Goal: Information Seeking & Learning: Learn about a topic

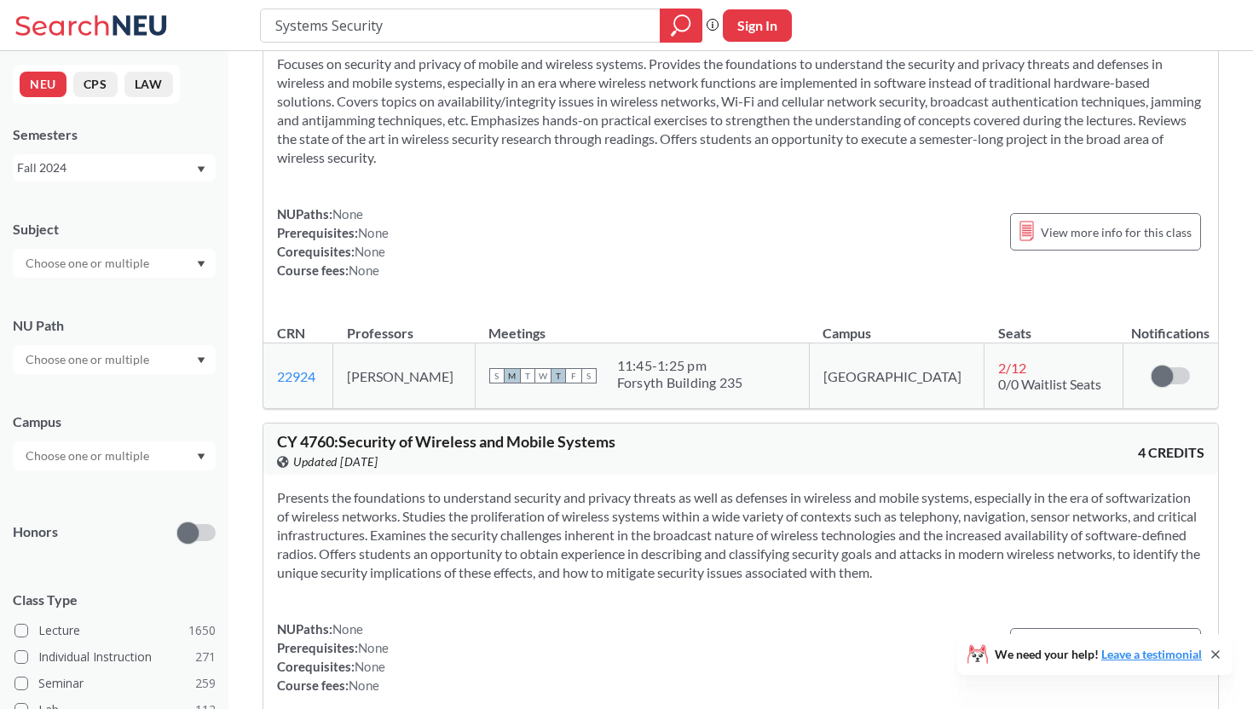
scroll to position [754, 0]
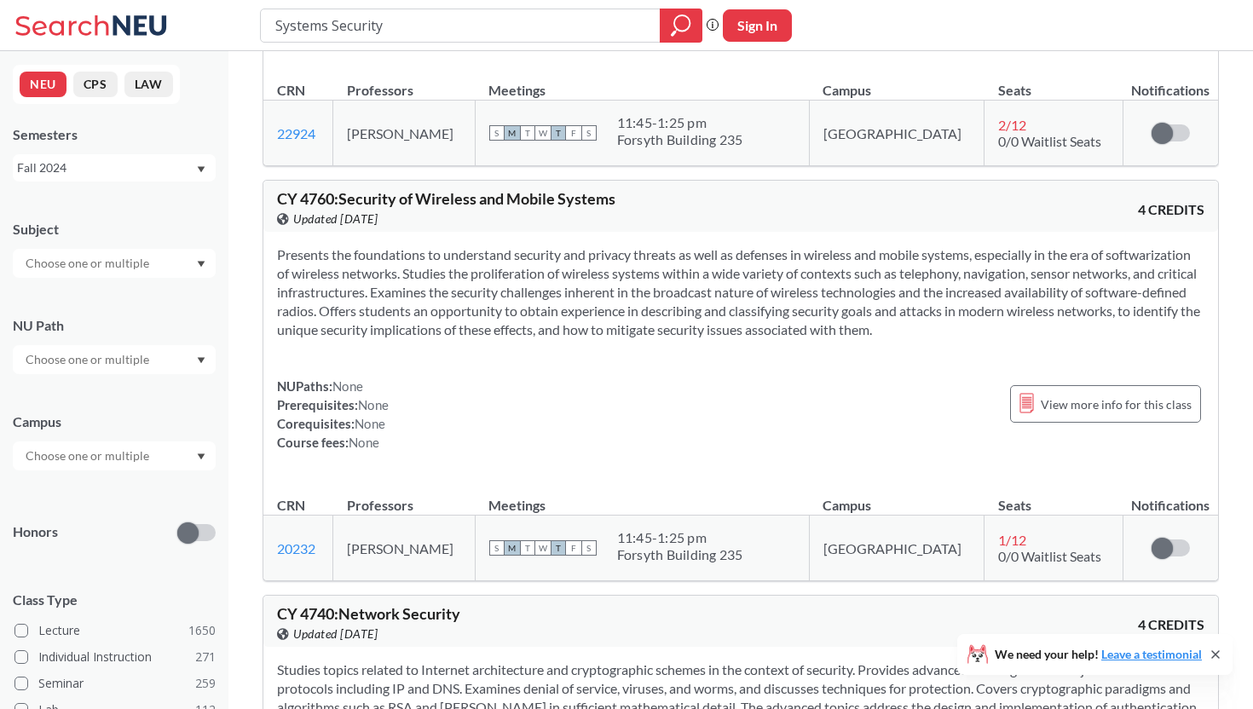
click at [523, 181] on div "CY 4760 : Security of Wireless and Mobile Systems View this course on Banner. U…" at bounding box center [740, 206] width 955 height 51
click at [527, 210] on div "View this course on Banner. Updated [DATE]" at bounding box center [509, 219] width 464 height 19
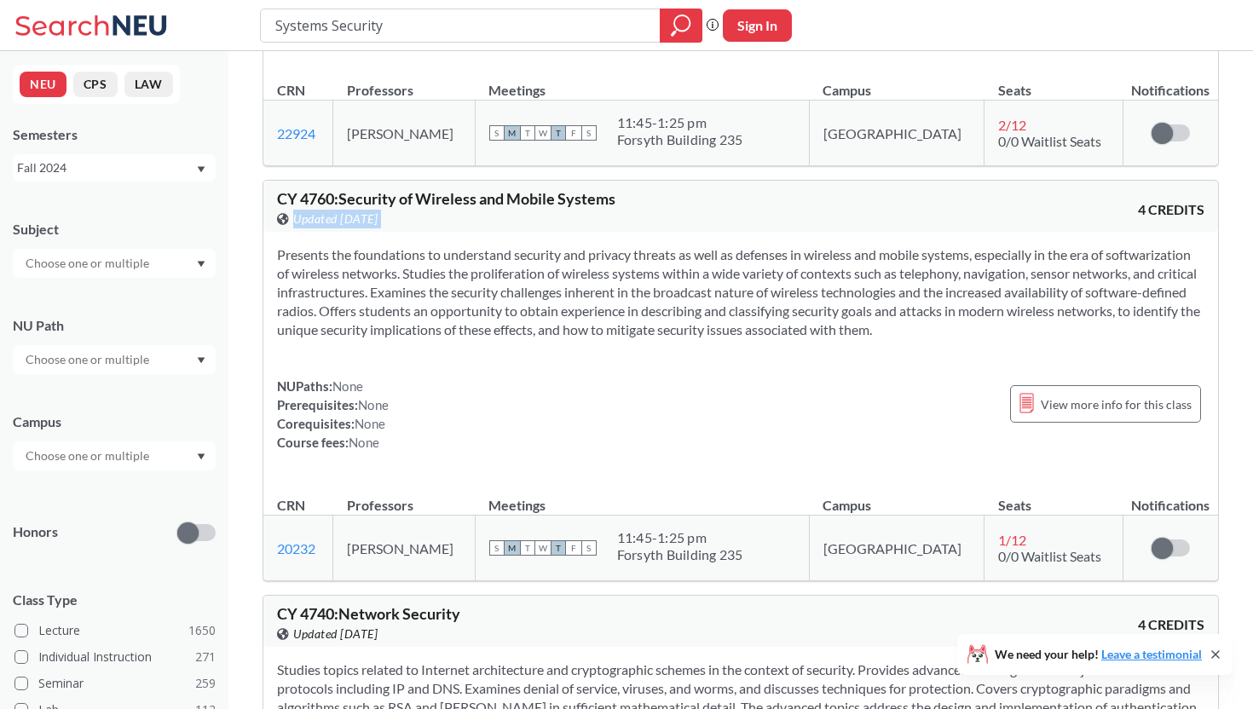
click at [527, 210] on div "View this course on Banner. Updated [DATE]" at bounding box center [509, 219] width 464 height 19
click at [535, 190] on span "CY 4760 : Security of Wireless and Mobile Systems" at bounding box center [446, 198] width 338 height 19
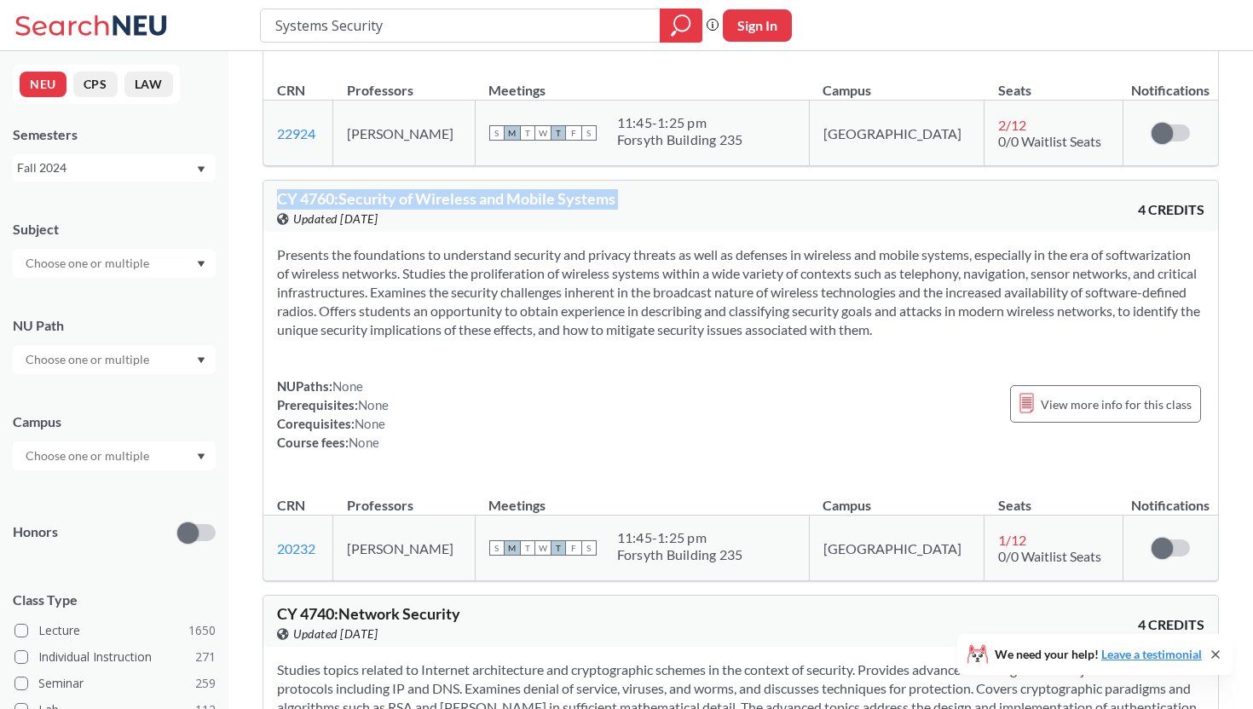
copy div "CY 4760 : Security of Wireless and Mobile Systems View this course on Banner."
click at [530, 232] on div "Presents the foundations to understand security and privacy threats as well as …" at bounding box center [740, 355] width 955 height 247
click at [543, 210] on div "View this course on Banner. Updated [DATE]" at bounding box center [509, 219] width 464 height 19
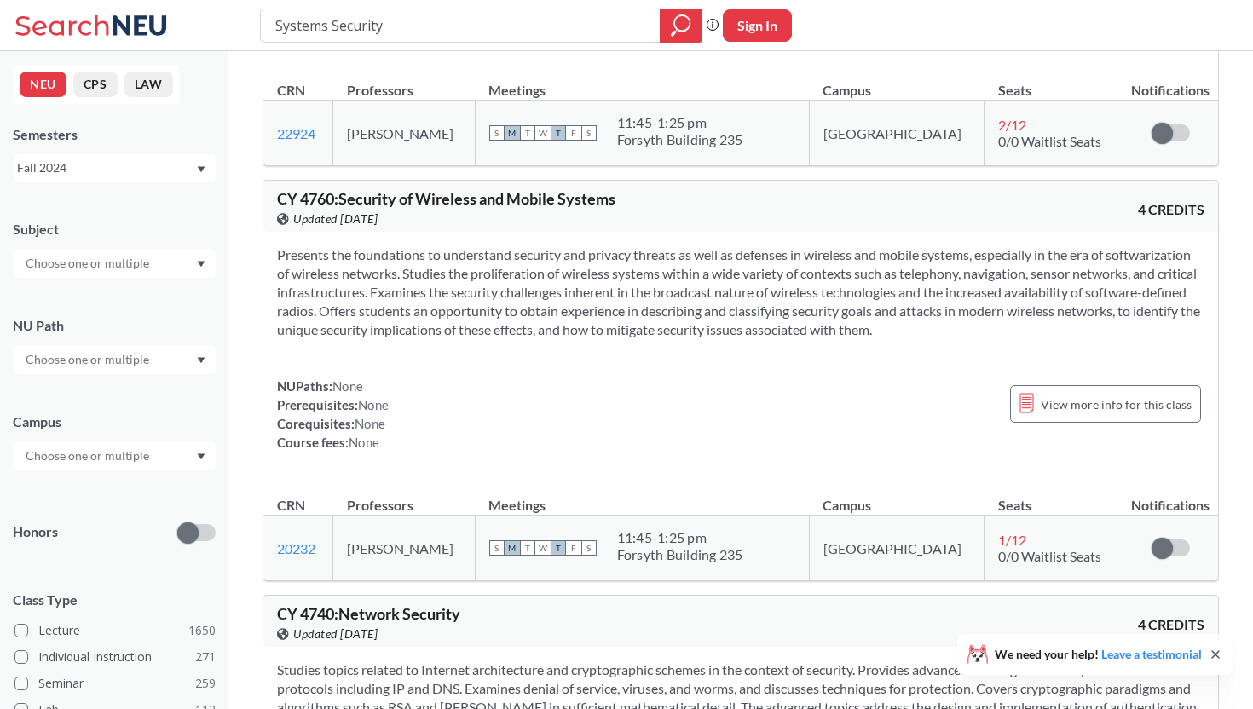
click at [557, 189] on span "CY 4760 : Security of Wireless and Mobile Systems" at bounding box center [446, 198] width 338 height 19
copy div "CY 4760 : Security of Wireless and Mobile Systems View this course on Banner."
click at [557, 189] on span "CY 4760 : Security of Wireless and Mobile Systems" at bounding box center [446, 198] width 338 height 19
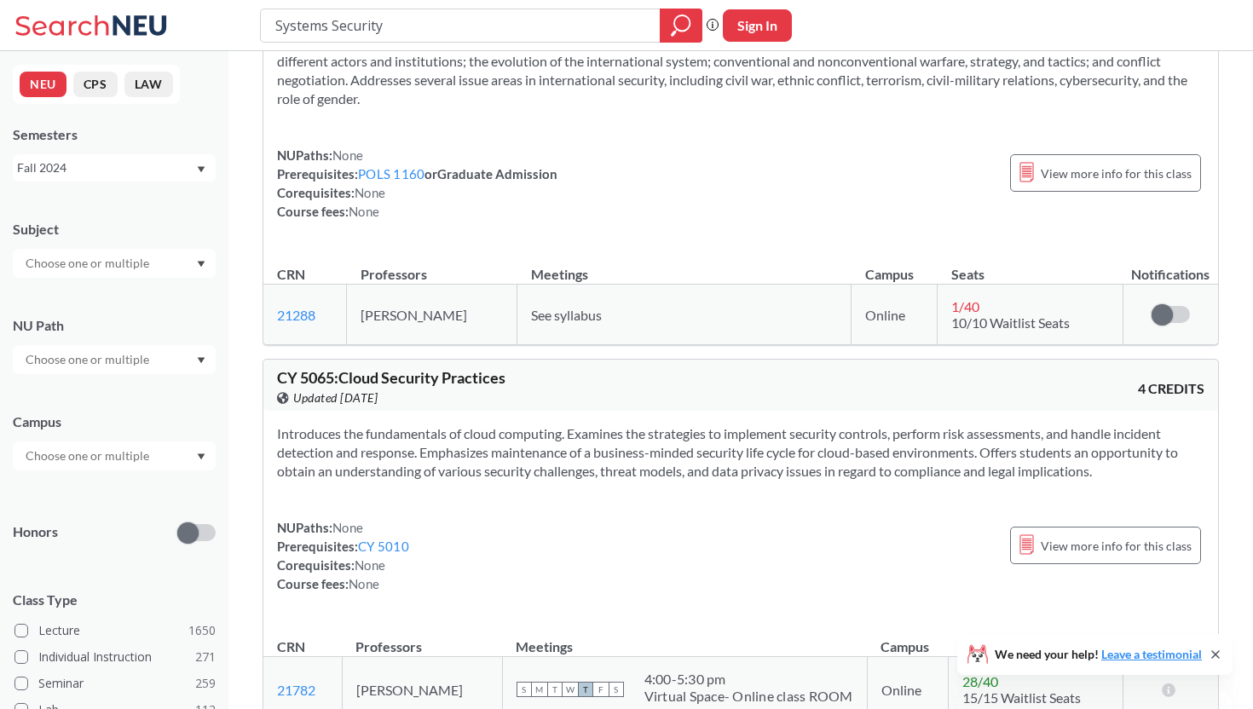
scroll to position [1838, 0]
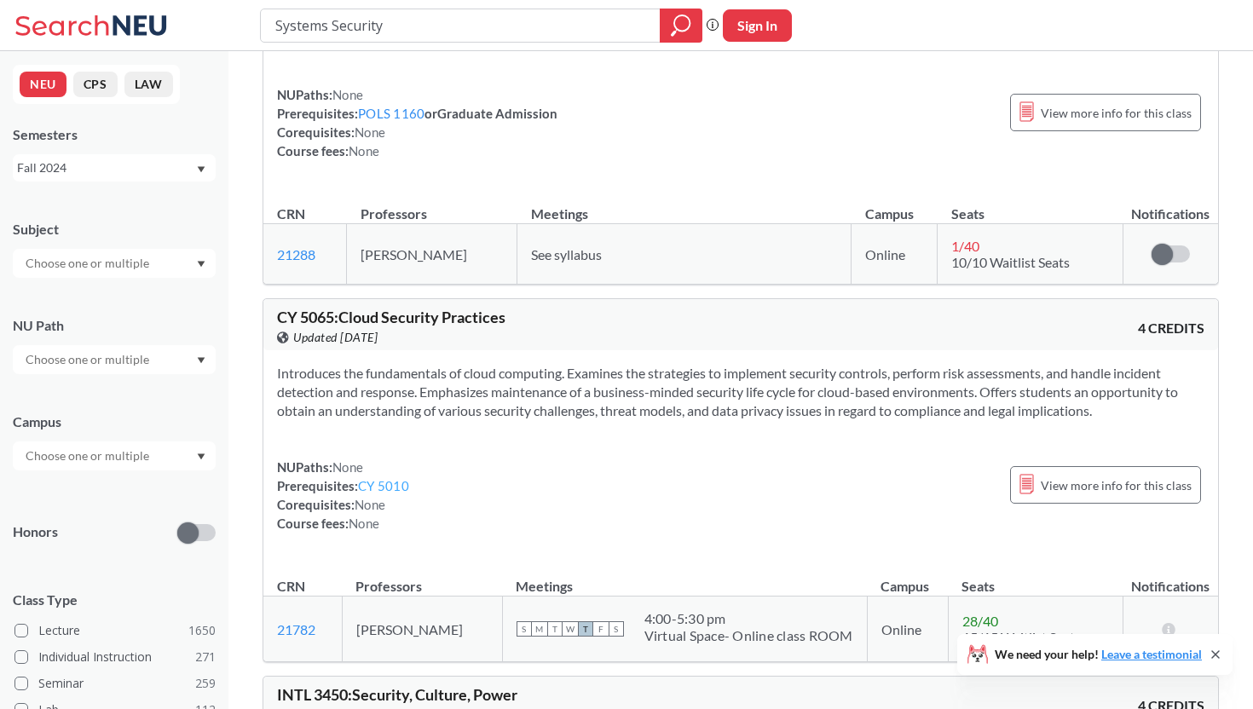
click at [385, 478] on link "CY 5010" at bounding box center [383, 485] width 51 height 15
